Goal: Find specific page/section: Find specific page/section

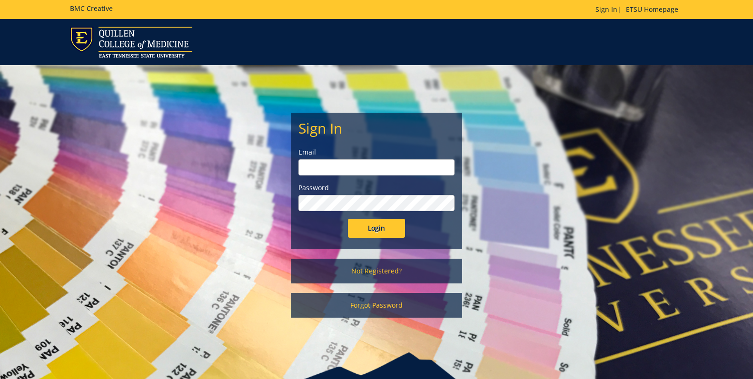
type input "[EMAIL_ADDRESS][DOMAIN_NAME]"
drag, startPoint x: 382, startPoint y: 230, endPoint x: 372, endPoint y: 229, distance: 10.1
click at [381, 230] on input "Login" at bounding box center [376, 228] width 57 height 19
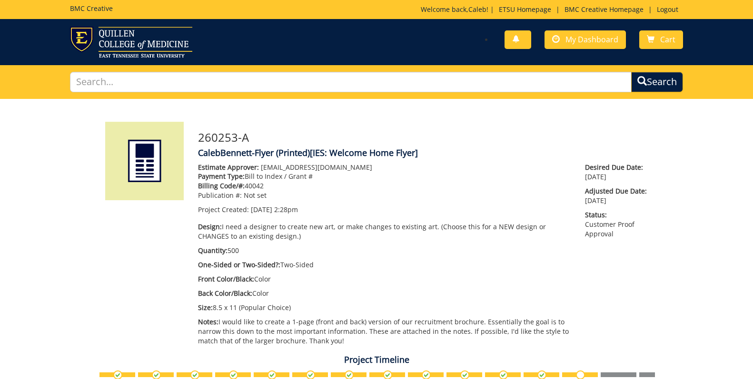
scroll to position [136, 0]
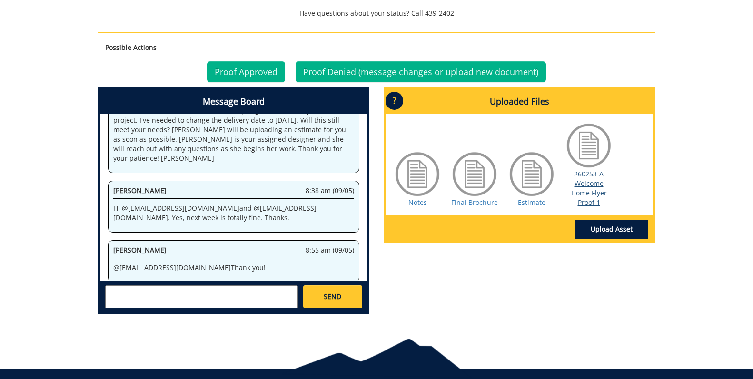
scroll to position [430, 0]
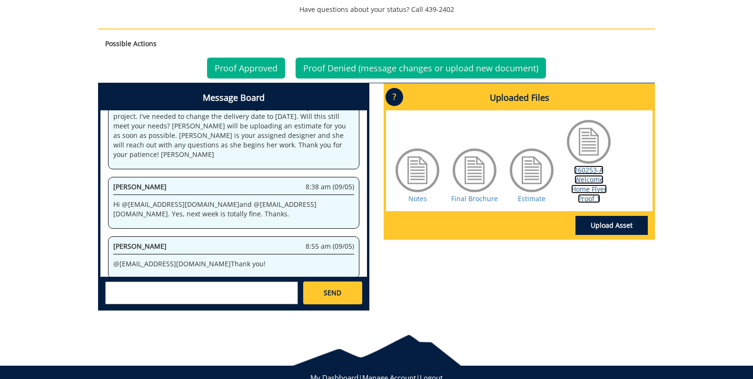
click at [589, 181] on link "260253-A Welcome Home Flyer Proof 1" at bounding box center [589, 185] width 36 height 38
